Goal: Transaction & Acquisition: Purchase product/service

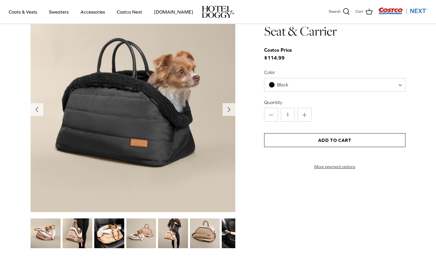
scroll to position [611, 0]
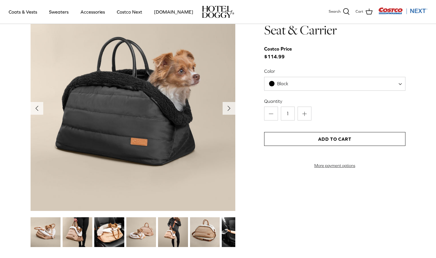
click at [111, 233] on img at bounding box center [109, 232] width 30 height 30
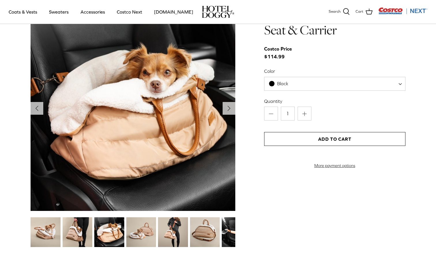
click at [91, 233] on img at bounding box center [78, 232] width 30 height 30
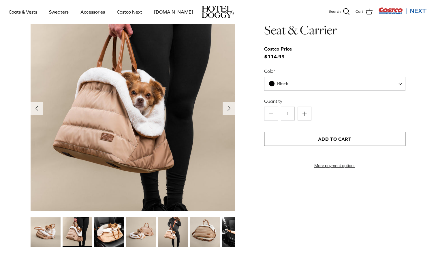
click at [41, 231] on img at bounding box center [46, 232] width 30 height 30
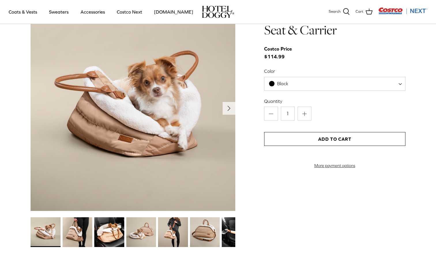
click at [293, 86] on span "Black" at bounding box center [334, 84] width 141 height 14
select select "Tan"
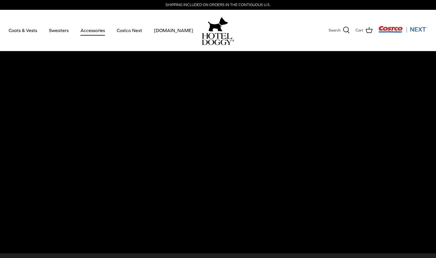
scroll to position [0, 0]
click at [87, 33] on link "Accessories" at bounding box center [92, 30] width 35 height 20
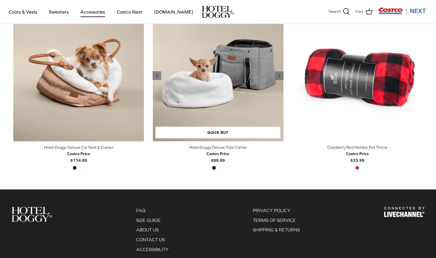
scroll to position [160, 0]
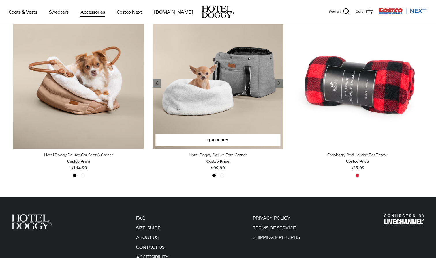
click at [234, 78] on img "Hotel Doggy Deluxe Tote Carrier" at bounding box center [218, 83] width 131 height 131
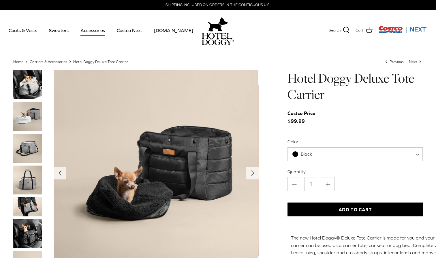
click at [26, 110] on img "Thumbnail Link" at bounding box center [27, 116] width 29 height 29
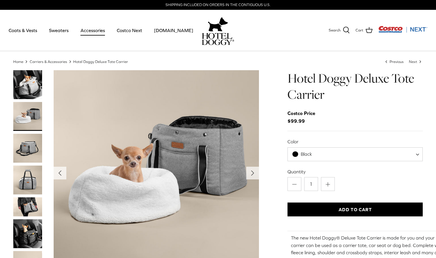
click at [31, 148] on img "Thumbnail Link" at bounding box center [27, 148] width 29 height 29
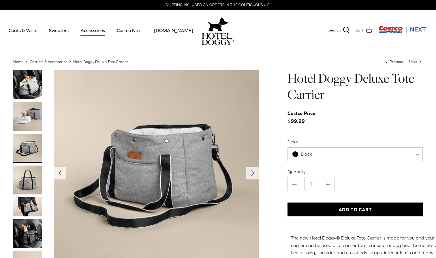
click at [35, 183] on img "Thumbnail Link" at bounding box center [27, 179] width 29 height 29
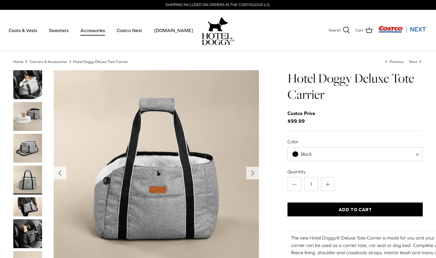
click at [29, 208] on img "Thumbnail Link" at bounding box center [27, 206] width 29 height 19
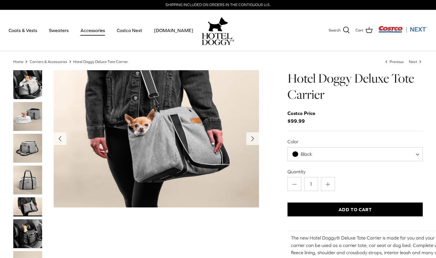
click at [31, 232] on img "Thumbnail Link" at bounding box center [27, 233] width 29 height 29
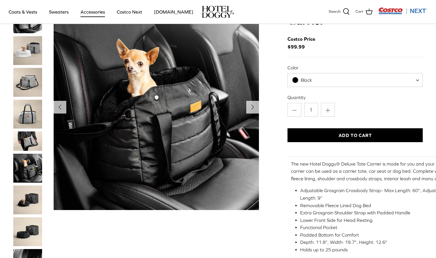
scroll to position [37, 0]
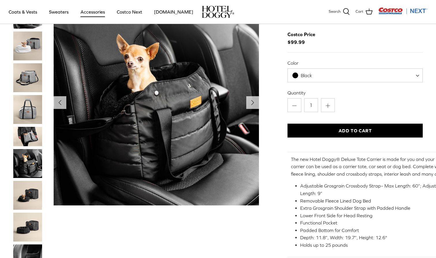
click at [30, 228] on img "Thumbnail Link" at bounding box center [27, 226] width 29 height 29
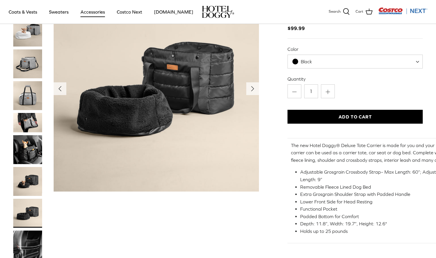
scroll to position [54, 0]
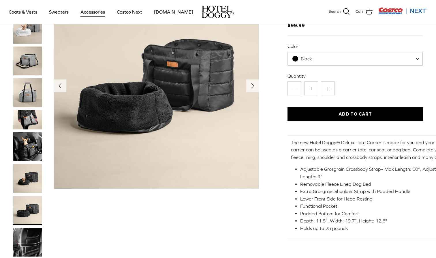
click at [301, 60] on div "Black" at bounding box center [302, 59] width 20 height 6
click at [33, 239] on img "Thumbnail Link" at bounding box center [27, 241] width 29 height 29
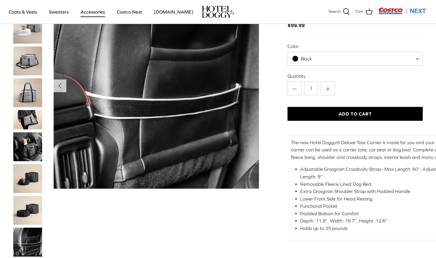
click at [24, 203] on img "Thumbnail Link" at bounding box center [27, 210] width 29 height 29
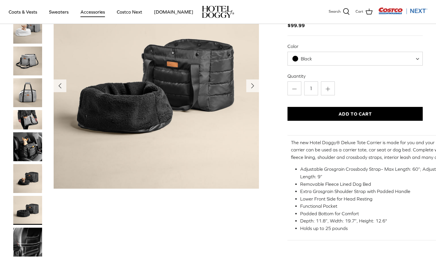
click at [298, 51] on div "Color Black Grey Black" at bounding box center [355, 54] width 135 height 22
click at [299, 55] on span "Black" at bounding box center [355, 59] width 135 height 14
select select "Grey"
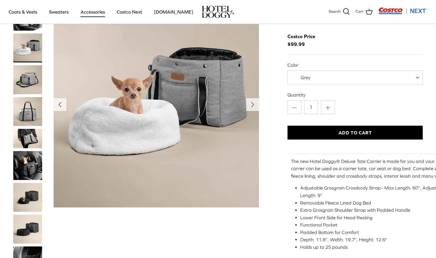
scroll to position [26, 0]
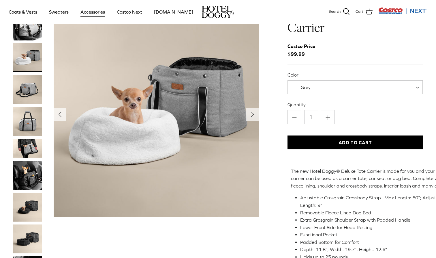
click at [259, 114] on div "Left Right" at bounding box center [218, 145] width 427 height 284
click at [256, 114] on icon "Right" at bounding box center [252, 114] width 9 height 9
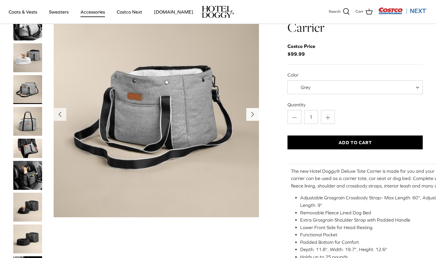
click at [256, 114] on icon "Right" at bounding box center [252, 114] width 9 height 9
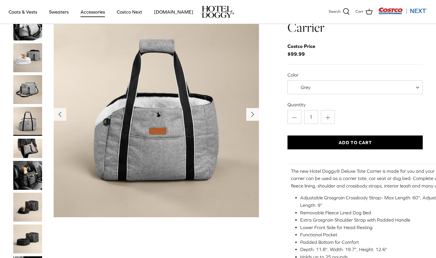
click at [256, 114] on icon "Right" at bounding box center [252, 114] width 9 height 9
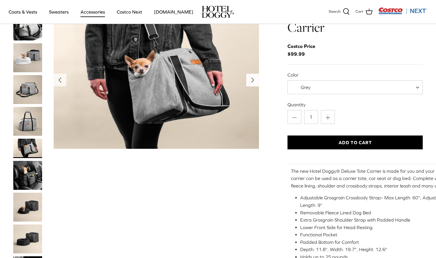
click at [256, 114] on img "Show Gallery" at bounding box center [156, 80] width 205 height 137
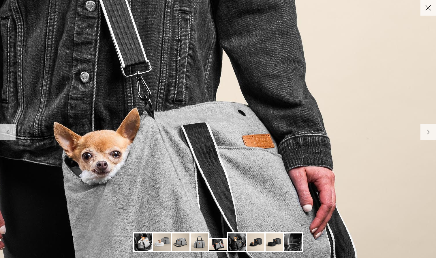
click at [427, 9] on icon "Close" at bounding box center [428, 8] width 10 height 10
